Goal: Information Seeking & Learning: Learn about a topic

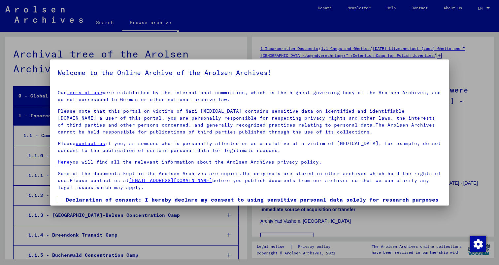
scroll to position [833, 0]
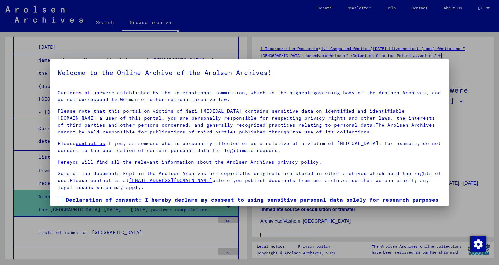
click at [62, 199] on span at bounding box center [60, 199] width 5 height 5
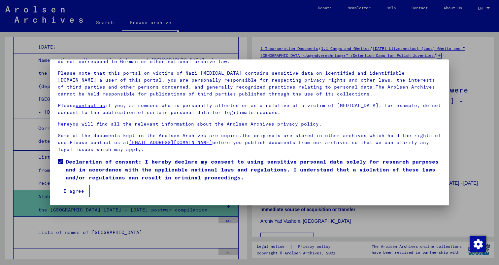
click at [81, 190] on button "I agree" at bounding box center [74, 190] width 32 height 13
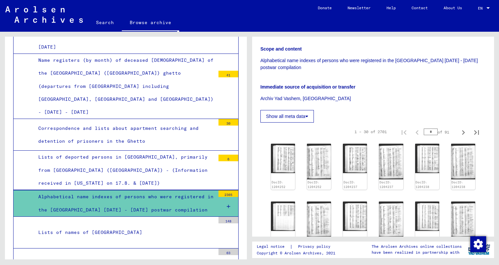
scroll to position [123, 0]
click at [204, 226] on div "Lists of names of [GEOGRAPHIC_DATA]" at bounding box center [124, 232] width 182 height 13
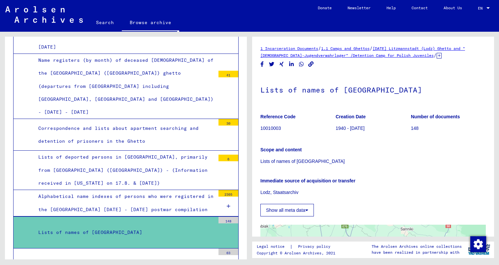
click at [299, 161] on p "Lists of names of [GEOGRAPHIC_DATA]" at bounding box center [372, 161] width 225 height 7
click at [187, 190] on div "Alphabetical name indexes of persons who were registered in the [GEOGRAPHIC_DAT…" at bounding box center [124, 203] width 182 height 26
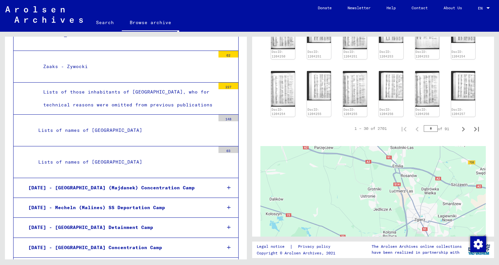
scroll to position [1696, 0]
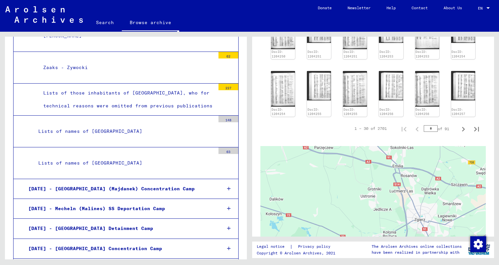
click at [121, 156] on div "Lists of names of [GEOGRAPHIC_DATA]" at bounding box center [124, 162] width 182 height 13
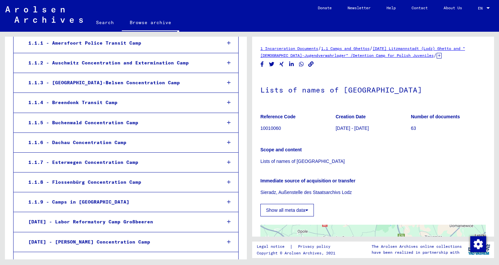
scroll to position [137, 0]
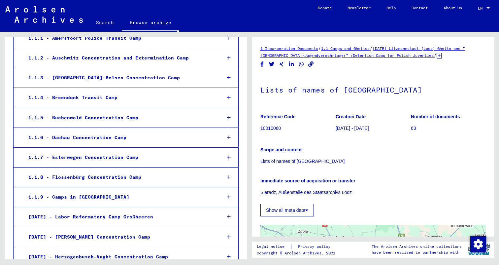
click at [190, 79] on div "1.1.3 - [GEOGRAPHIC_DATA]-Belsen Concentration Camp" at bounding box center [119, 77] width 192 height 13
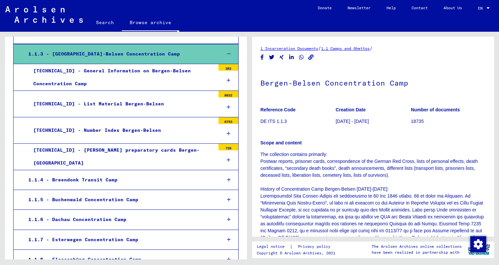
scroll to position [163, 0]
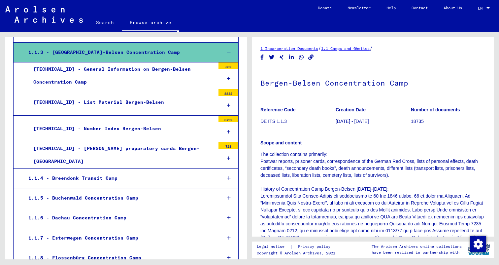
click at [103, 107] on div "[TECHNICAL_ID] - List Material Bergen-Belsen" at bounding box center [121, 102] width 187 height 13
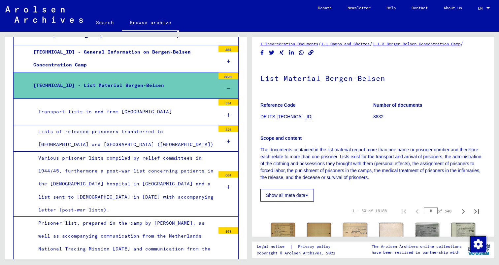
scroll to position [182, 0]
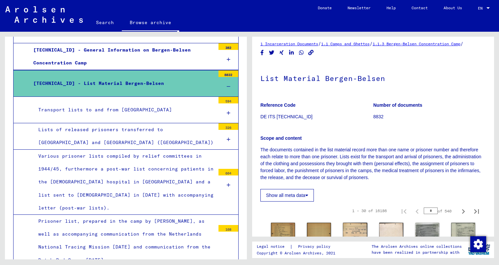
click at [148, 179] on div "Various prisoner lists compiled by relief committees in 1944/45, furthermore a …" at bounding box center [124, 181] width 182 height 65
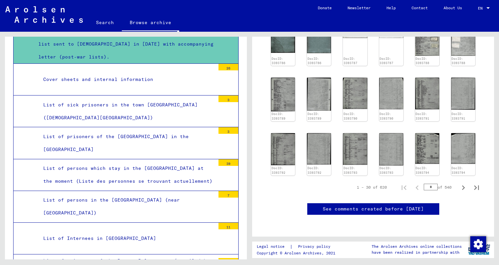
scroll to position [337, 0]
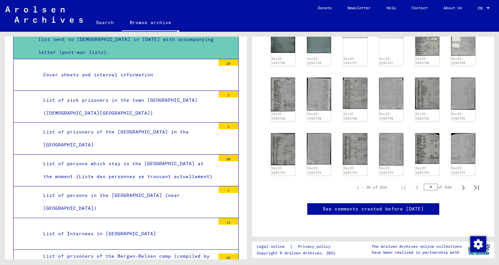
click at [134, 164] on div "List of persons which stay in the [GEOGRAPHIC_DATA] at the moment (Liste des pe…" at bounding box center [126, 170] width 177 height 26
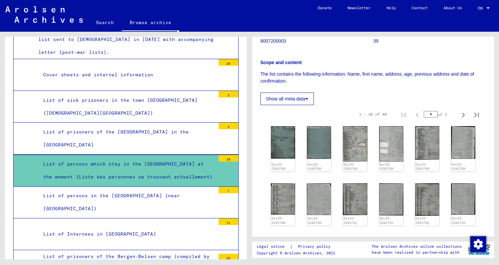
scroll to position [108, 0]
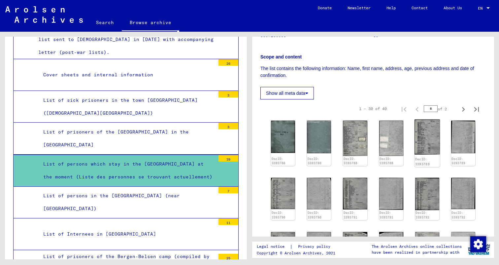
click at [424, 152] on img at bounding box center [426, 136] width 25 height 35
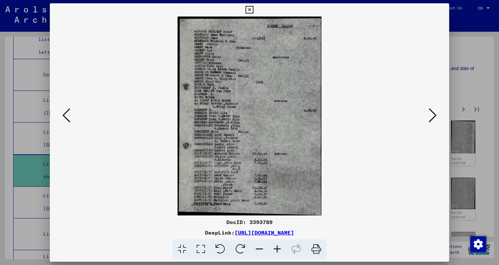
click at [427, 119] on button at bounding box center [432, 115] width 12 height 19
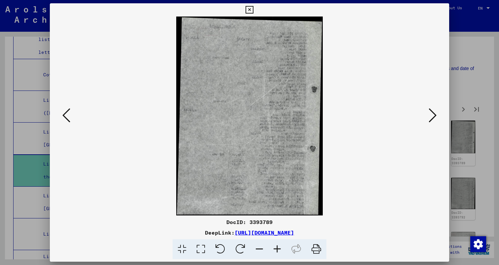
click at [427, 119] on button at bounding box center [432, 115] width 12 height 19
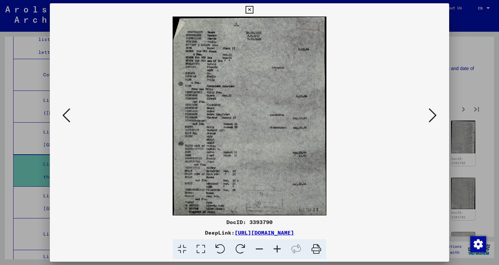
click at [427, 119] on button at bounding box center [432, 115] width 12 height 19
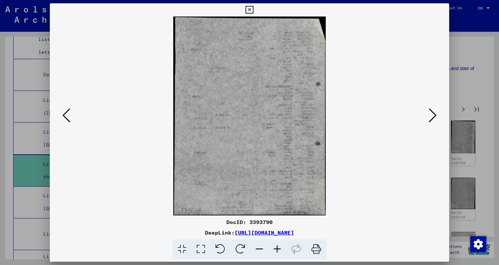
click at [428, 119] on button at bounding box center [432, 115] width 12 height 19
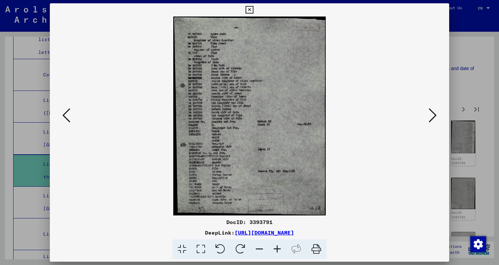
click at [428, 119] on icon at bounding box center [432, 115] width 8 height 16
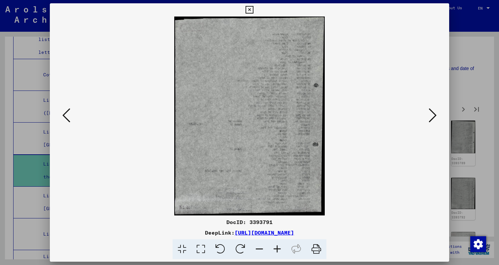
click at [428, 119] on icon at bounding box center [432, 115] width 8 height 16
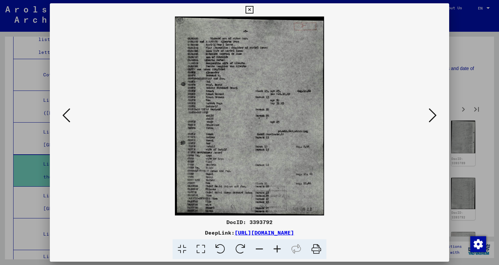
click at [428, 119] on icon at bounding box center [432, 115] width 8 height 16
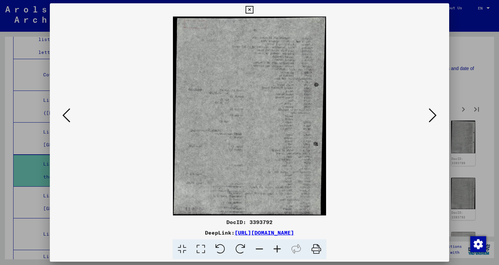
click at [428, 119] on icon at bounding box center [432, 115] width 8 height 16
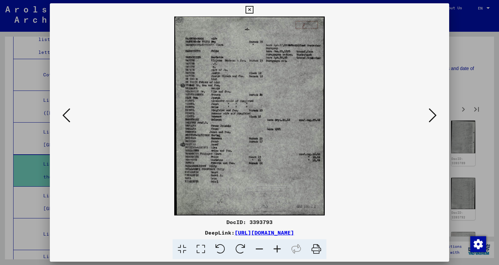
click at [428, 119] on icon at bounding box center [432, 115] width 8 height 16
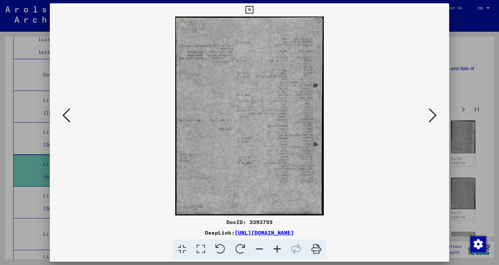
click at [428, 119] on icon at bounding box center [432, 115] width 8 height 16
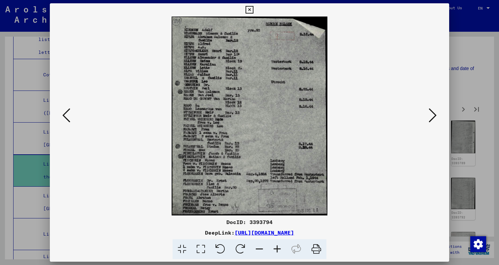
click at [428, 119] on icon at bounding box center [432, 115] width 8 height 16
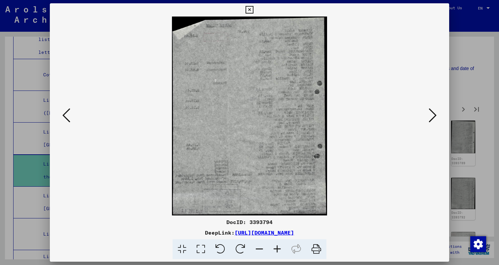
click at [428, 119] on icon at bounding box center [432, 115] width 8 height 16
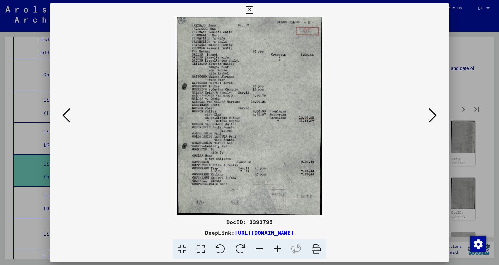
click at [428, 119] on icon at bounding box center [432, 115] width 8 height 16
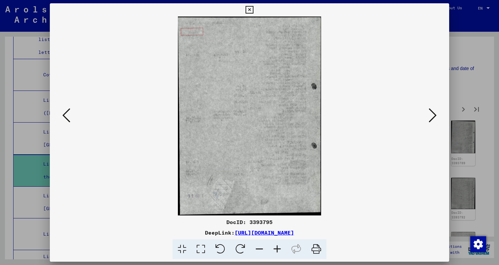
click at [428, 119] on icon at bounding box center [432, 115] width 8 height 16
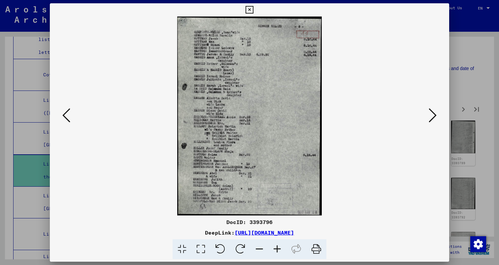
click at [428, 119] on icon at bounding box center [432, 115] width 8 height 16
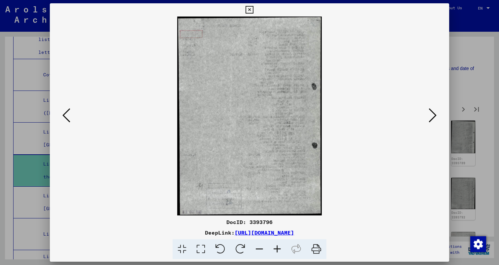
click at [428, 119] on icon at bounding box center [432, 115] width 8 height 16
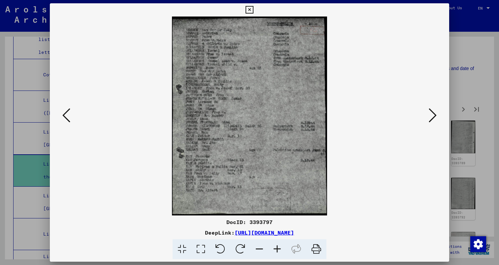
click at [428, 119] on icon at bounding box center [432, 115] width 8 height 16
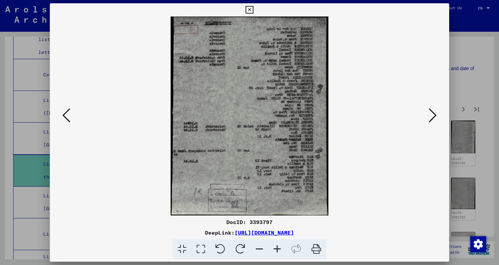
click at [428, 119] on icon at bounding box center [432, 115] width 8 height 16
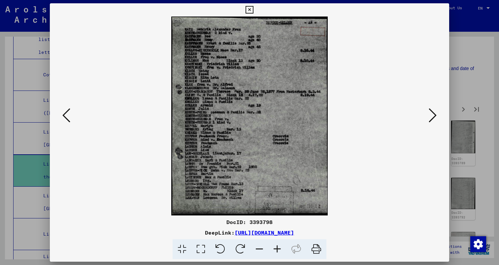
click at [428, 119] on icon at bounding box center [432, 115] width 8 height 16
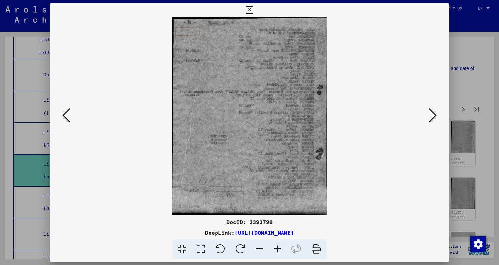
click at [429, 119] on icon at bounding box center [432, 115] width 8 height 16
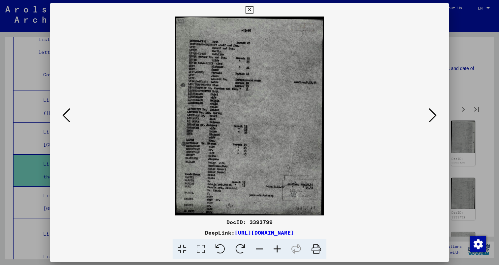
click at [429, 119] on icon at bounding box center [432, 115] width 8 height 16
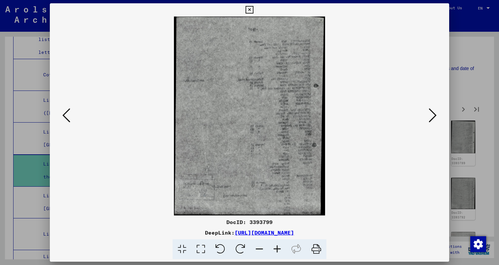
click at [429, 119] on icon at bounding box center [432, 115] width 8 height 16
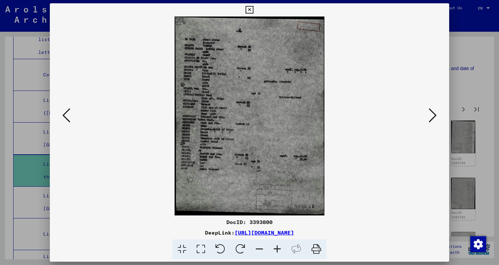
click at [428, 119] on icon at bounding box center [432, 115] width 8 height 16
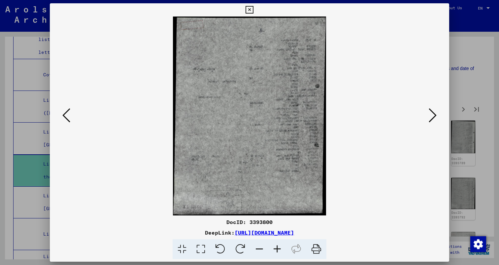
click at [428, 119] on icon at bounding box center [432, 115] width 8 height 16
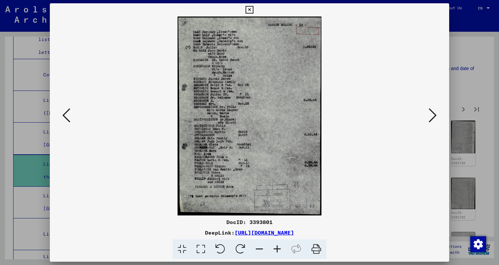
click at [428, 119] on icon at bounding box center [432, 115] width 8 height 16
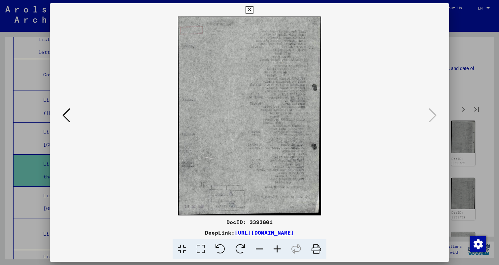
click at [27, 137] on div at bounding box center [249, 132] width 499 height 265
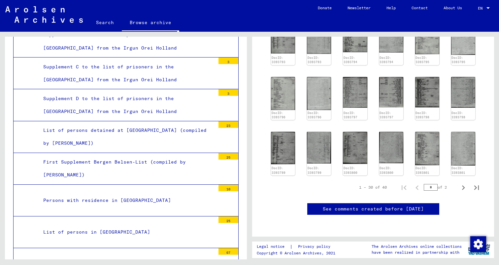
scroll to position [694, 0]
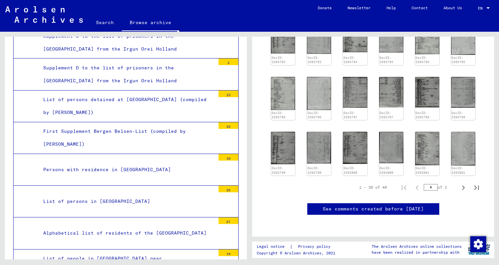
click at [187, 195] on div "List of persons in [GEOGRAPHIC_DATA]" at bounding box center [126, 201] width 177 height 13
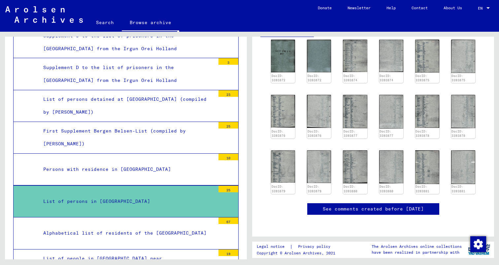
scroll to position [215, 0]
click at [363, 149] on img at bounding box center [354, 166] width 25 height 35
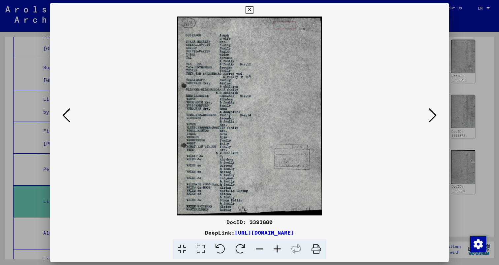
click at [58, 125] on div at bounding box center [249, 115] width 399 height 199
click at [61, 123] on button at bounding box center [66, 115] width 12 height 19
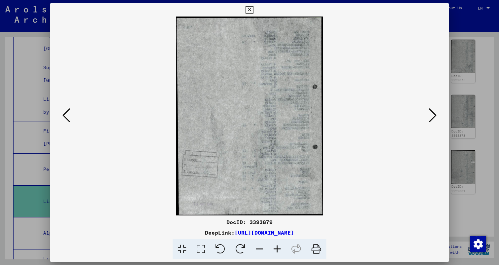
click at [65, 118] on icon at bounding box center [66, 115] width 8 height 16
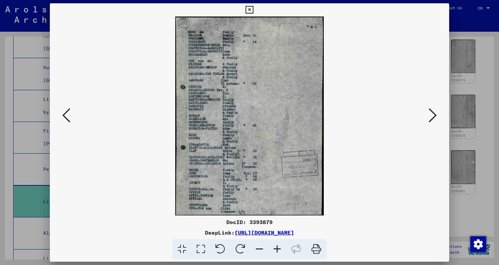
click at [65, 118] on icon at bounding box center [66, 115] width 8 height 16
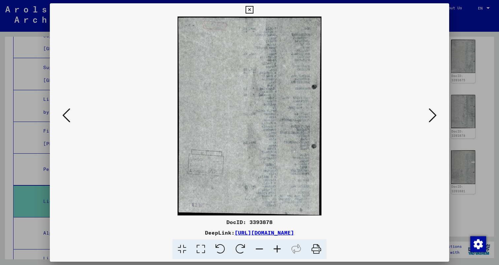
click at [65, 118] on icon at bounding box center [66, 115] width 8 height 16
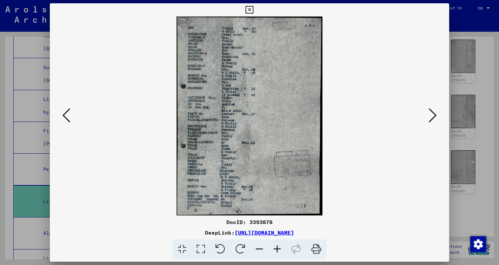
click at [434, 116] on icon at bounding box center [432, 115] width 8 height 16
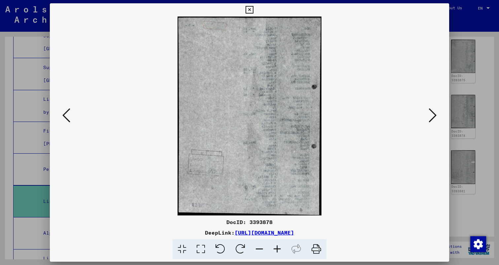
click at [433, 116] on icon at bounding box center [432, 115] width 8 height 16
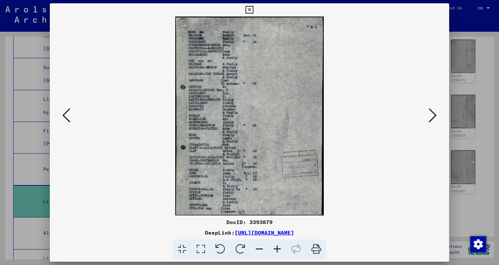
click at [64, 116] on icon at bounding box center [66, 115] width 8 height 16
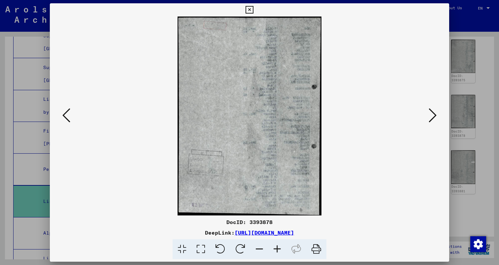
click at [287, 190] on img at bounding box center [249, 115] width 354 height 199
click at [294, 232] on link "[URL][DOMAIN_NAME]" at bounding box center [263, 232] width 59 height 7
